Goal: Task Accomplishment & Management: Manage account settings

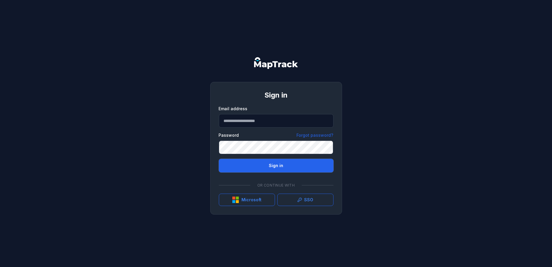
click at [279, 166] on button "Sign in" at bounding box center [276, 166] width 115 height 14
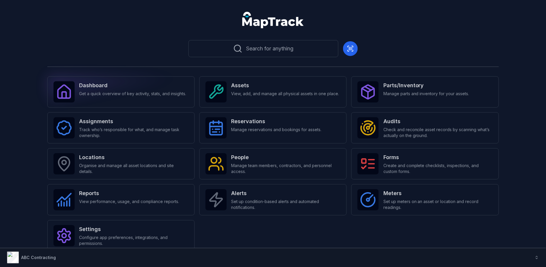
click at [162, 91] on span "Get a quick overview of key activity, stats, and insights." at bounding box center [132, 94] width 107 height 6
